Goal: Information Seeking & Learning: Learn about a topic

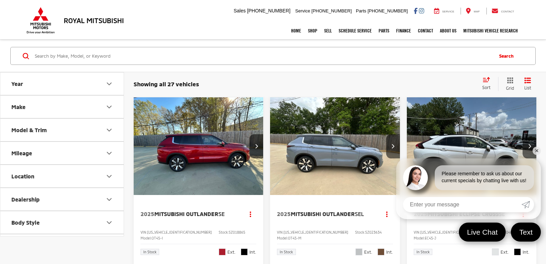
scroll to position [103, 0]
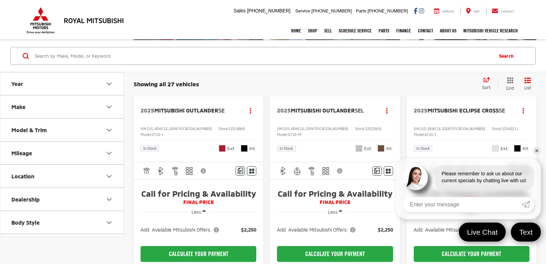
click at [535, 151] on link "✕" at bounding box center [537, 150] width 8 height 8
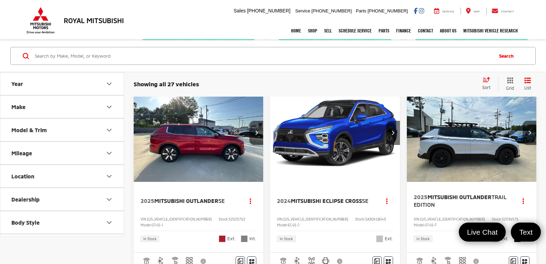
scroll to position [414, 0]
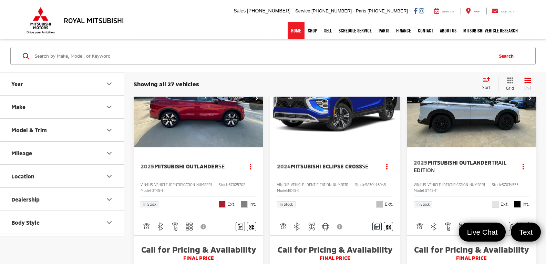
click at [292, 32] on link "Home" at bounding box center [296, 30] width 17 height 17
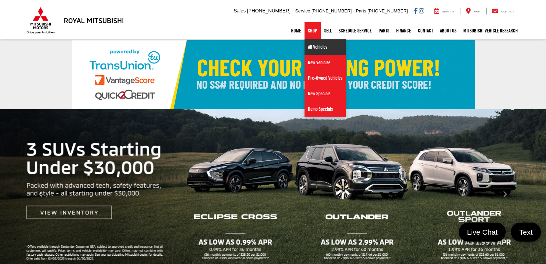
click at [313, 44] on link "All Vehicles" at bounding box center [325, 47] width 41 height 16
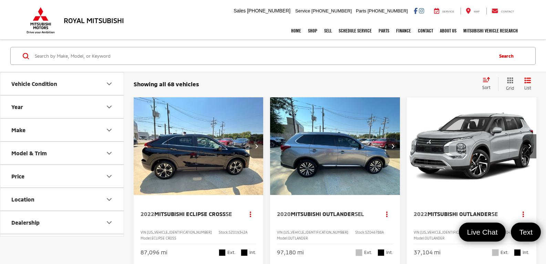
click at [319, 143] on img "2020 Mitsubishi Outlander SEL 0" at bounding box center [335, 146] width 131 height 98
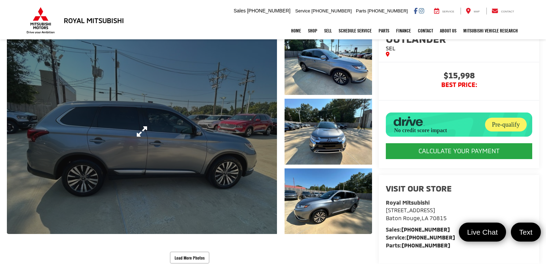
click at [141, 128] on link "Expand Photo 0" at bounding box center [142, 131] width 270 height 205
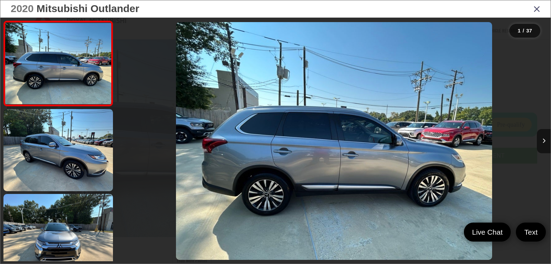
click at [233, 133] on img "2020 Mitsubishi Outlander SEL 0" at bounding box center [334, 140] width 316 height 237
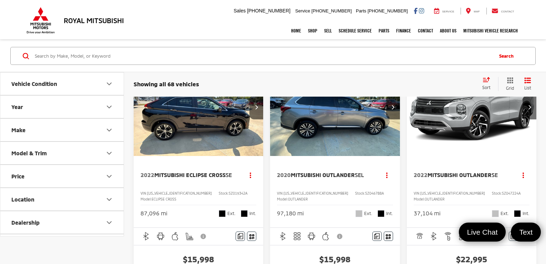
scroll to position [34, 0]
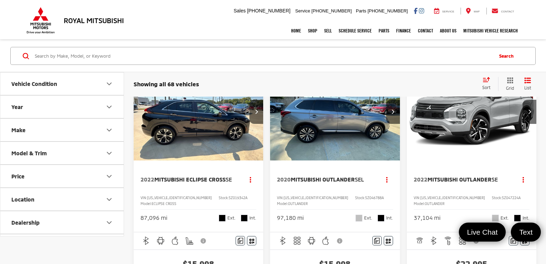
click at [213, 131] on img "2022 Mitsubishi Eclipse Cross SE 0" at bounding box center [198, 112] width 131 height 98
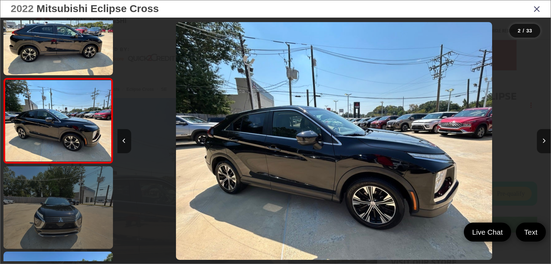
click at [89, 174] on link at bounding box center [58, 207] width 110 height 82
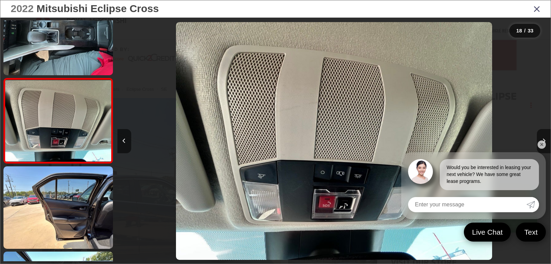
click at [535, 12] on icon "Close gallery" at bounding box center [537, 8] width 7 height 9
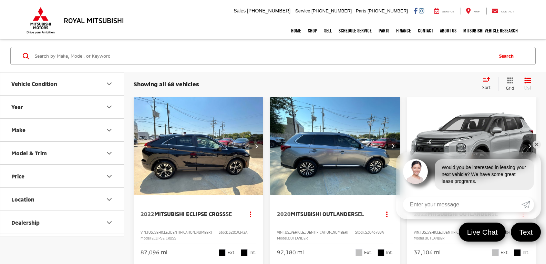
scroll to position [34, 0]
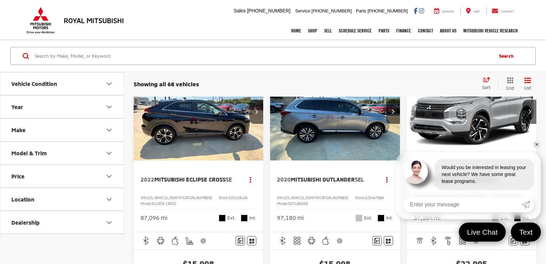
click at [538, 146] on link "✕" at bounding box center [537, 144] width 8 height 8
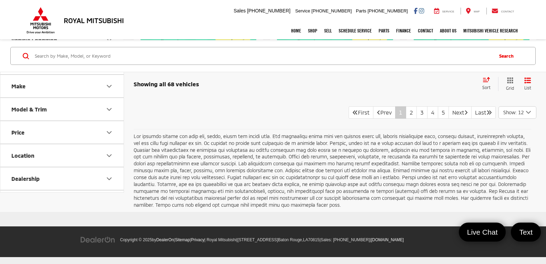
scroll to position [1469, 0]
click at [406, 115] on link "2" at bounding box center [411, 112] width 11 height 12
click at [417, 118] on link "3" at bounding box center [422, 112] width 11 height 12
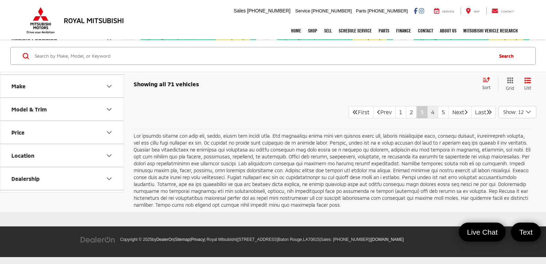
click at [427, 116] on link "4" at bounding box center [432, 112] width 11 height 12
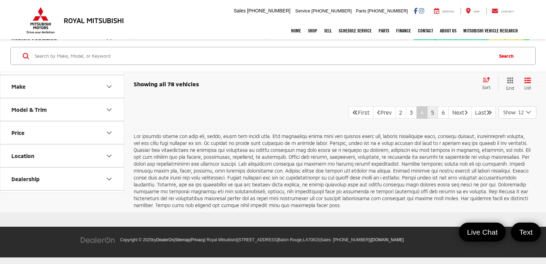
scroll to position [1534, 0]
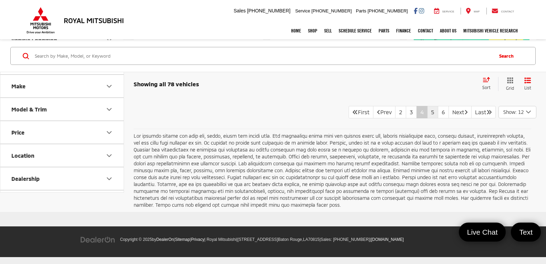
click at [427, 114] on link "5" at bounding box center [432, 112] width 11 height 12
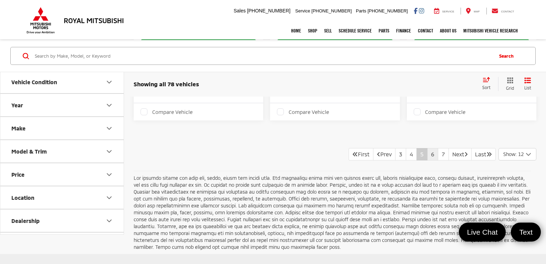
scroll to position [1310, 0]
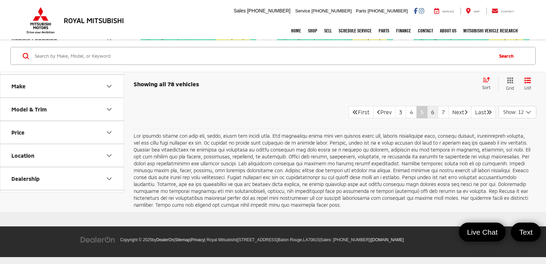
click at [427, 118] on link "6" at bounding box center [432, 112] width 11 height 12
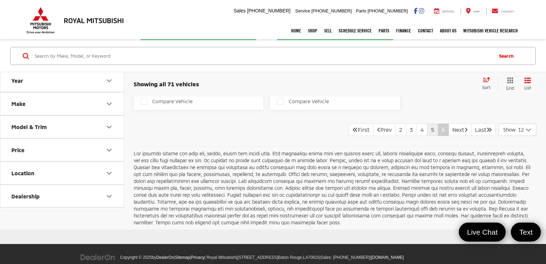
scroll to position [1344, 0]
